Goal: Transaction & Acquisition: Purchase product/service

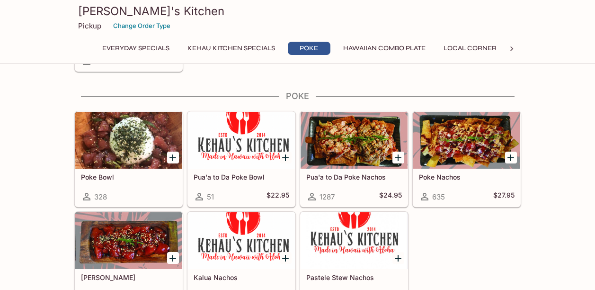
scroll to position [379, 0]
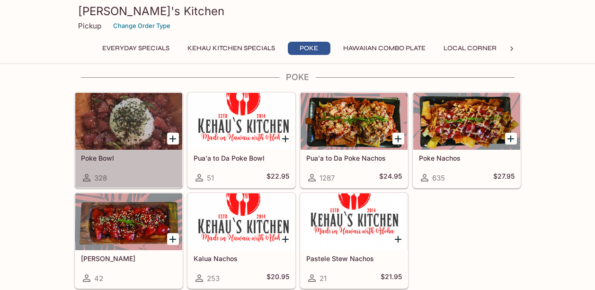
click at [141, 134] on div at bounding box center [128, 121] width 107 height 57
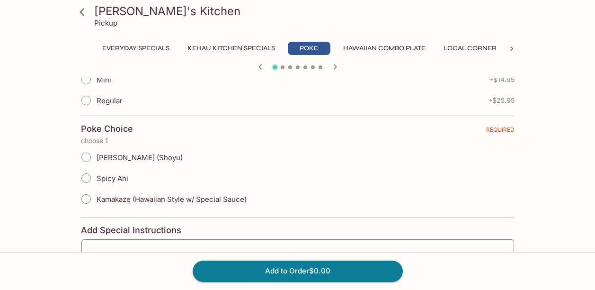
scroll to position [265, 0]
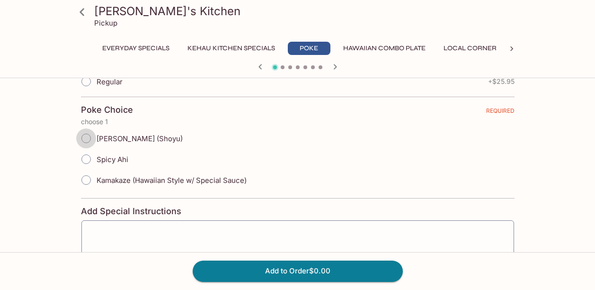
click at [89, 139] on input "[PERSON_NAME] (Shoyu)" at bounding box center [86, 138] width 20 height 20
radio input "true"
click at [467, 145] on div "[PERSON_NAME] (Shoyu)" at bounding box center [298, 138] width 434 height 21
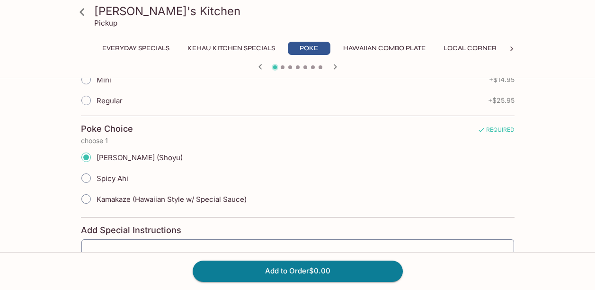
scroll to position [170, 0]
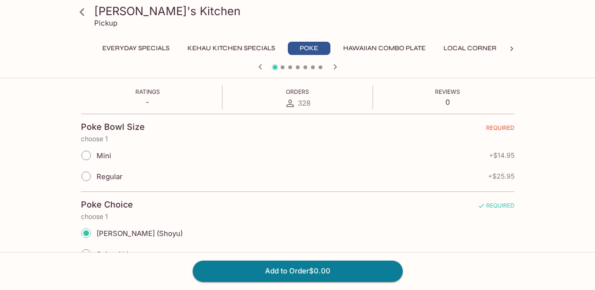
click at [87, 155] on input "Mini" at bounding box center [86, 155] width 20 height 20
radio input "true"
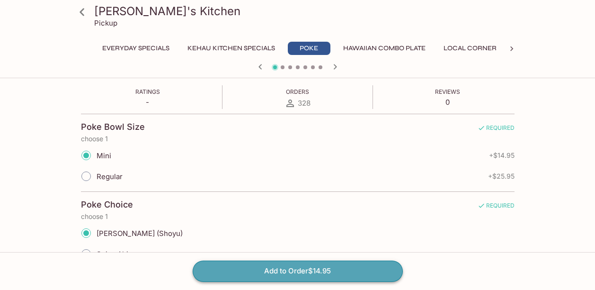
click at [281, 267] on button "Add to Order $14.95" at bounding box center [298, 270] width 210 height 21
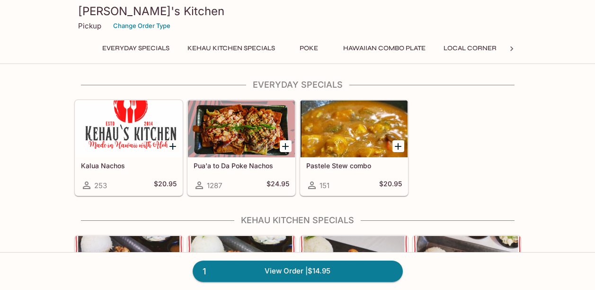
click at [507, 164] on div "Kalua Nachos 253 $20.95 Pua'a to Da Poke Nachos 1287 $24.95 Pastele Stew combo …" at bounding box center [296, 146] width 451 height 100
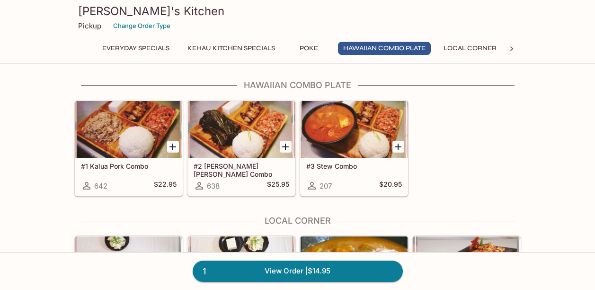
scroll to position [606, 0]
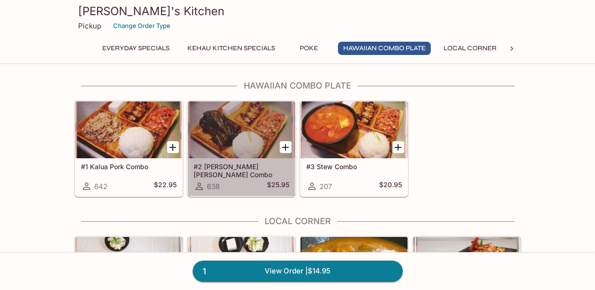
click at [240, 145] on div at bounding box center [241, 129] width 107 height 57
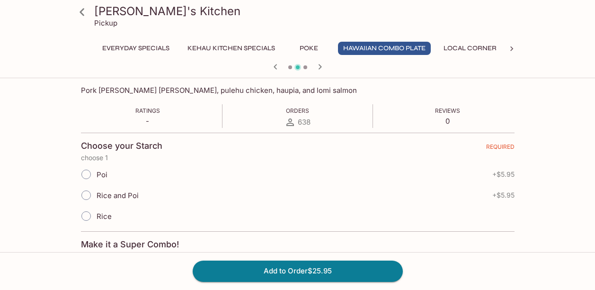
scroll to position [189, 0]
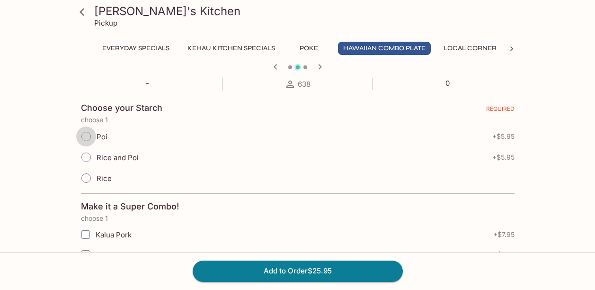
click at [87, 135] on input "Poi" at bounding box center [86, 136] width 20 height 20
radio input "true"
click at [62, 217] on div "[PERSON_NAME]'s Kitchen Pickup Everyday Specials Kehau Kitchen Specials Poke Ha…" at bounding box center [297, 243] width 595 height 700
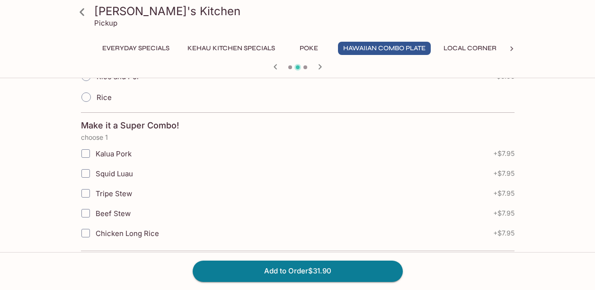
scroll to position [284, 0]
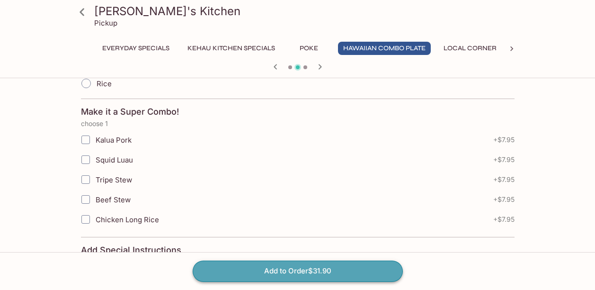
click at [297, 271] on button "Add to Order $31.90" at bounding box center [298, 270] width 210 height 21
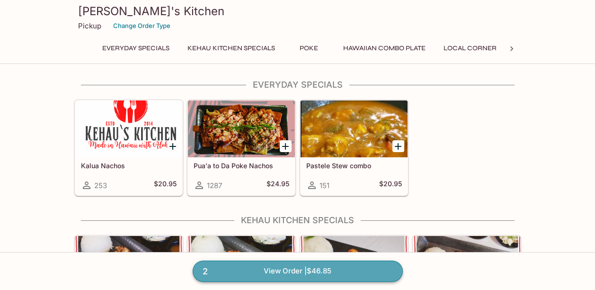
click at [320, 262] on link "2 View Order | $46.85" at bounding box center [298, 270] width 210 height 21
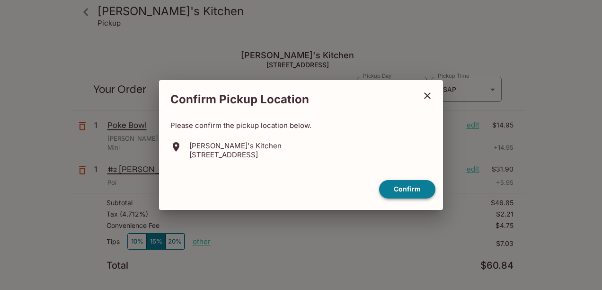
click at [409, 184] on button "Confirm" at bounding box center [407, 189] width 56 height 18
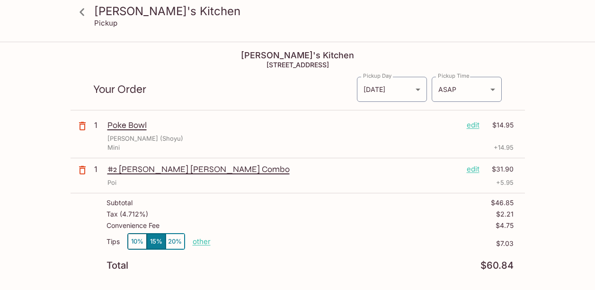
click at [334, 246] on p "$7.03" at bounding box center [362, 244] width 303 height 8
click at [85, 124] on icon "button" at bounding box center [82, 126] width 7 height 9
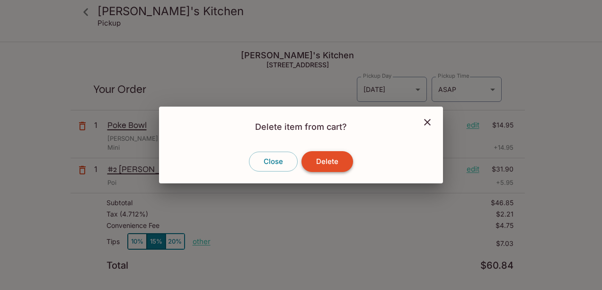
click at [320, 161] on button "Delete" at bounding box center [328, 161] width 52 height 21
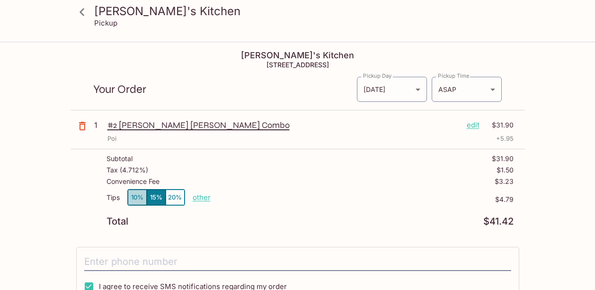
click at [136, 195] on button "10%" at bounding box center [137, 197] width 19 height 16
click at [198, 197] on p "other" at bounding box center [202, 197] width 18 height 9
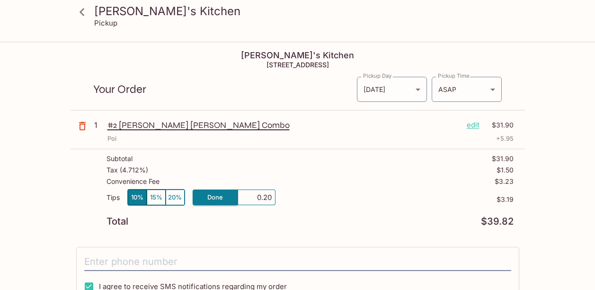
type input "2.00"
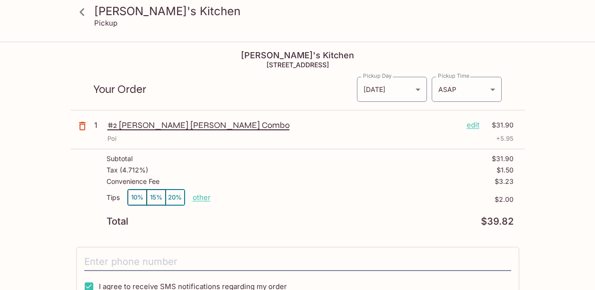
click at [335, 240] on div "Kehau's Kitchen 98-[STREET_ADDRESS] Your Order Pickup Day [DATE] [DATE] Pickup …" at bounding box center [298, 247] width 454 height 408
click at [507, 238] on div "[PERSON_NAME]'s Kitchen 98-[STREET_ADDRESS] Your Order Pickup Day [DATE] [DATE]…" at bounding box center [298, 247] width 454 height 408
